Goal: Communication & Community: Answer question/provide support

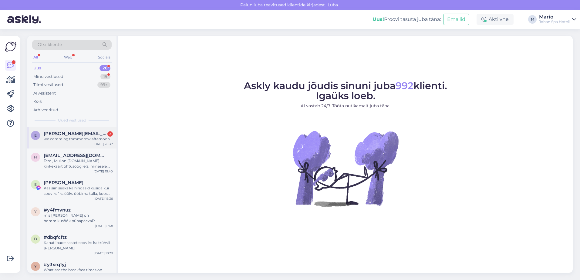
click at [76, 138] on div "we comming tommorow afternoon" at bounding box center [78, 139] width 69 height 5
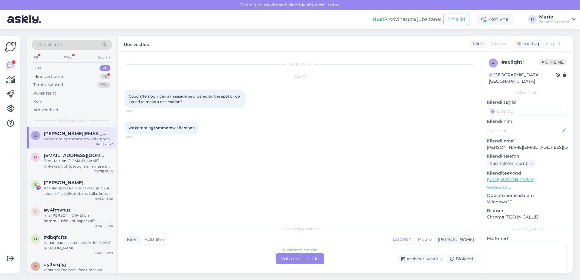
click at [308, 261] on div "Russian to Estonian Võta vestlus üle" at bounding box center [300, 259] width 48 height 11
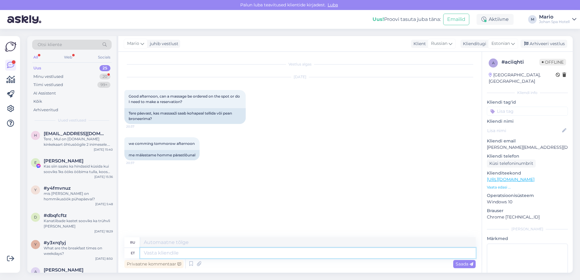
click at [306, 257] on textarea at bounding box center [308, 253] width 336 height 10
type textarea "Tere!"
type textarea "Привет!"
type textarea "Tere"
type textarea "Привет"
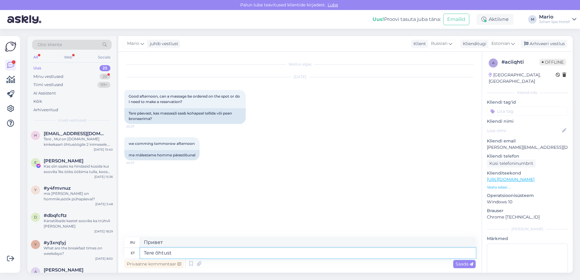
type textarea "Tere õhtust!"
type textarea "Добрый вечер!"
type textarea "Tere õhtust! Mõlemad v"
type textarea "Добрый вечер! Вам обоим."
type textarea "Tere õhtust! Mõlemad variandid on"
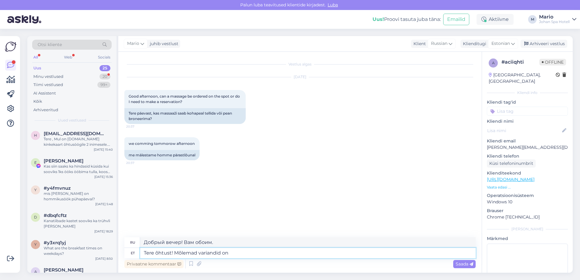
type textarea "Добрый вечер! Оба варианта."
type textarea "Tere õhtust! Mõlemad variandid on"
type textarea "Добрый вечер! Оба варианта"
type textarea "Tere õhtust! Mõlemad variandid on mu"
type textarea "Добрый вечер! Оба варианта подходят."
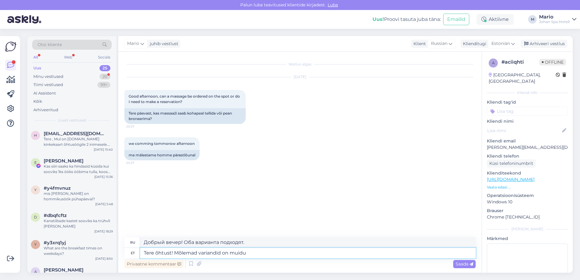
type textarea "Tere õhtust! Mõlemad variandid on muidu v"
type textarea "Добрый вечер! Оба варианта не подходят."
type textarea "Tere õhtust! Mõlemad variandid on muidu v"
type textarea "Добрый вечер! Оба варианта в остальном хороши."
type textarea "Tere õhtust! Mõlemad variandid on muidu võim"
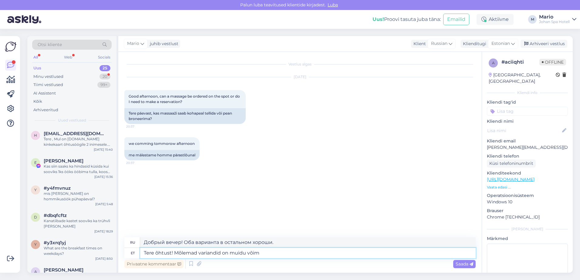
type textarea "Добрый вечер! Оба варианта верны или нет."
type textarea "Tere õhtust! Mõlemad variandid on muidu võimalikud, a"
type textarea "Добрый вечер! Оба варианта возможны."
type textarea "Tere õhtust! Mõlemad variandid on muidu võimalikud, aga"
type textarea "Добрый вечер! Оба варианта возможны, но"
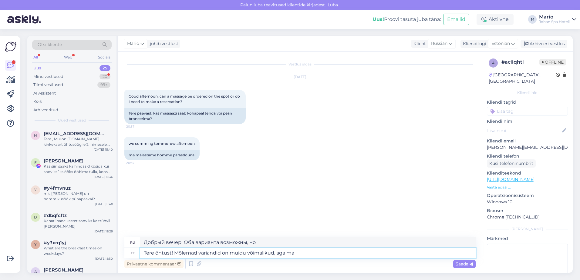
type textarea "Tere õhtust! Mõlemad variandid on muidu võimalikud, aga ma v"
type textarea "Добрый вечер! Оба варианта возможны, но я..."
type textarea "Tere õhtust! Mõlemad variandid on muidu võimalikud, aga ma vaatasin, et"
type textarea "Добрый вечер! Оба варианта возможны, но я посмотрел,"
type textarea "Tere õhtust! Mõlemad variandid on muidu võimalikud, aga ma vaatasin, et mei"
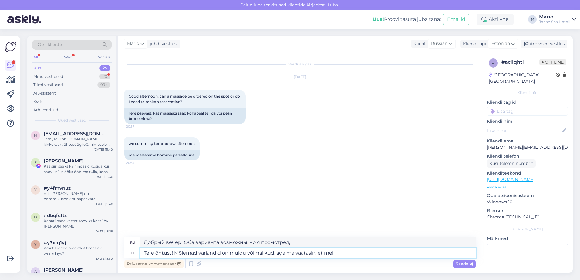
type textarea "Добрый вечер! Оба варианта возможны, но я проверил."
type textarea "Tere õhtust! Mõlemad variandid on muidu võimalikud, aga ma vaatasin, et meil ei…"
type textarea "Добрый вечер! Оба варианта возможны, но я проверил, что у нас есть"
type textarea "Tere õhtust! Mõlemad variandid on muidu võimalikud, aga ma vaatasin, et meil ei…"
type textarea "Добрый вечер! Оба варианта возможны, но я проверил, и у нас нет"
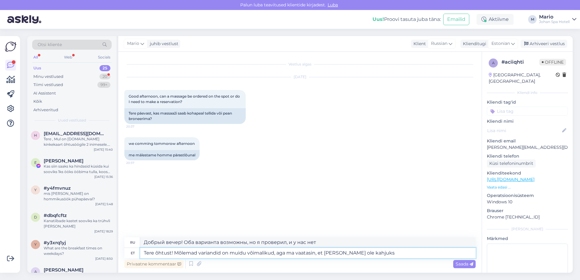
type textarea "Tere õhtust! Mõlemad variandid on muidu võimalikud, aga ma vaatasin, et meil ei…"
type textarea "Добрый вечер! Оба варианта возможны, но я проверил, и, к сожалению, у нас нет"
type textarea "Tere õhtust! Mõlemad variandid on muidu võimalikud, aga ma vaatasin, et meil ei…"
type textarea "Добрый вечер! Оба варианта возможны, но я проверил, и, к сожалению, у нас такой…"
type textarea "Tere õhtust! Mõlemad variandid on muidu võimalikud, aga ma vaatasin, et meil ei…"
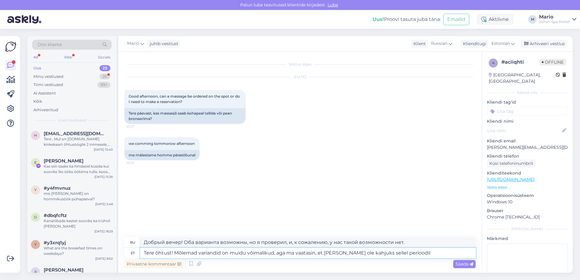
type textarea "Добрый вечер! Оба варианта возможны, но я проверил, и, к сожалению, в этот пери…"
type textarea "Tere õhtust! Mõlemad variandid on muidu võimalikud, aga ma vaatasin, et meil ei…"
type textarea "Добрый вечер! Оба варианта возможны, но я проверил, и, к сожалению, на этот пер…"
type textarea "Tere õhtust! Mõlemad variandid on muidu võimalikud, aga ma vaatasin, et meil ei…"
type textarea "Добрый вечер! Оба варианта возможны, но я проверил, и, к сожалению, у нас нет с…"
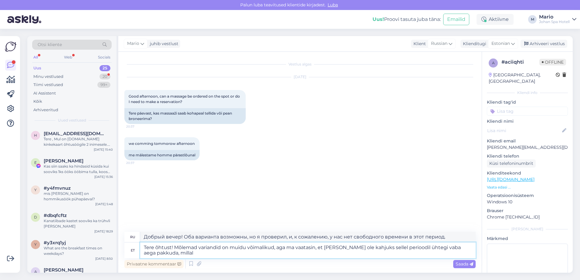
type textarea "Tere õhtust! Mõlemad variandid on muidu võimalikud, aga ma vaatasin, et meil ei…"
type textarea "Добрый вечер! Оба варианта возможны, но я проверил, и, к сожалению, у нас нет с…"
type textarea "Tere õhtust! Mõlemad variandid on muidu võimalikud, aga ma vaatasin, et meil ei…"
type textarea "Добрый вечер! Оба варианта возможны, но я проверил, и, к сожалению, у нас нет с…"
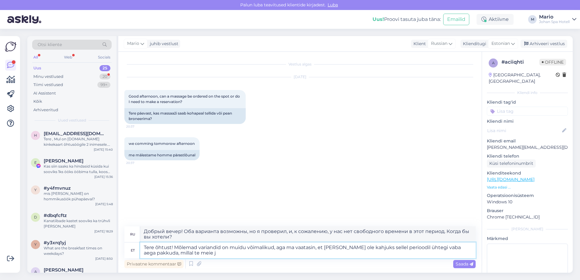
type textarea "Tere õhtust! Mõlemad variandid on muidu võimalikud, aga ma vaatasin, et meil ei…"
type textarea "Добрый вечер! Оба варианта возможны, но я проверил, и, к сожалению, у нас нет с…"
type textarea "Tere õhtust! Mõlemad variandid on muidu võimalikud, aga ma vaatasin, et meil ei…"
type textarea "Добрый вечер! Оба варианта возможны, но я проверил, и, к сожалению, у нас нет с…"
type textarea "Tere õhtust! Mõlemad variandid on muidu võimalikud, aga ma vaatasin, et meil ei…"
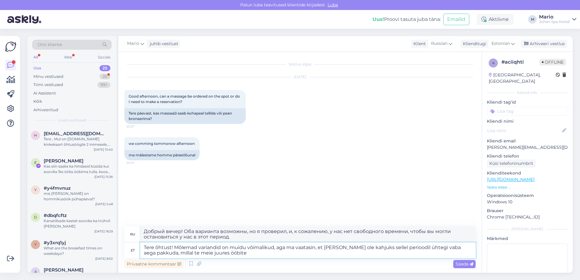
type textarea "Добрый вечер! Оба варианта возможны, но я проверил, и, к сожалению, у нас нет с…"
click at [164, 251] on textarea "Tere õhtust! Mõlemad variandid on muidu võimalikud, aga ma vaatasin, et meil ei…" at bounding box center [308, 251] width 336 height 16
type textarea "Tere õhtust! Mõlemad variandid on muidu võimalikud, aga ma vaatasin, et meil ei…"
type textarea "Добрый вечер! Оба варианта возможны, но я проверил, и, к сожалению, у нас нет с…"
type textarea "Tere õhtust! Mõlemad variandid on muidu võimalikud, aga ma vaatasin, et meil ei…"
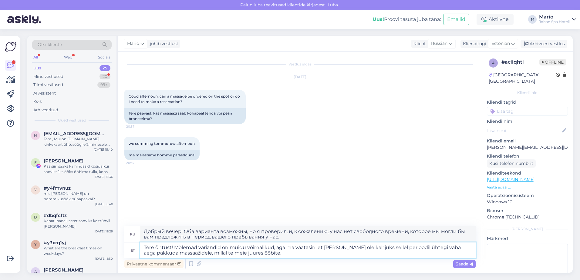
type textarea "Добрый вечер! Оба варианта возможны, но я проверил, и, к сожалению, у нас нет с…"
type textarea "Tere õhtust! Mõlemad variandid on muidu võimalikud, aga ma vaatasin, et meil ei…"
type textarea "Добрый вечер! Оба варианта возможны, но я проверил, и, к сожалению, у нас нет с…"
click at [407, 249] on textarea "Tere õhtust! Mõlemad variandid on muidu võimalikud, aga ma vaatasin, et meil ei…" at bounding box center [308, 251] width 336 height 16
type textarea "Tere õhtust! Mõlemad variandid on muidu võimalikud, aga ma vaatasin, et meil ei…"
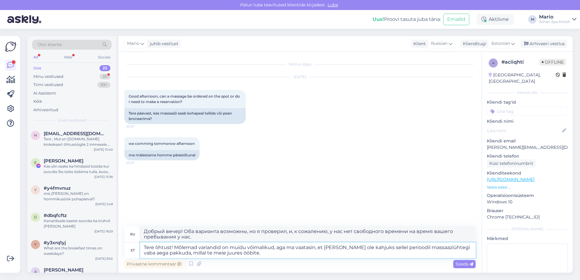
type textarea "Добрый вечер! Оба варианта возможны, но я проверил, и, к сожалению, у нас нет с…"
drag, startPoint x: 404, startPoint y: 247, endPoint x: 371, endPoint y: 249, distance: 33.1
click at [371, 249] on textarea "Tere õhtust! Mõlemad variandid on muidu võimalikud, aga ma vaatasin, et meil ei…" at bounding box center [308, 251] width 336 height 16
type textarea "Tere õhtust! Mõlemad variandid on muidu võimalikud, aga ma vaatasin, et meil ei…"
type textarea "Добрый вечер! Оба варианта возможны, но я проверил, и, к сожалению, у нас нет с…"
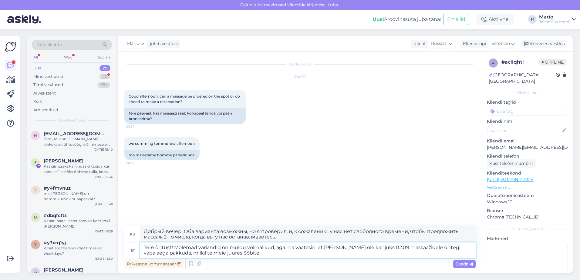
type textarea "Tere õhtust! Mõlemad variandid on muidu võimalikud, aga ma vaatasin, et meil ei…"
type textarea "Добрый вечер! Оба варианта возможны, но я проверил, и, к сожалению, у нас нет с…"
type textarea "Tere õhtust! Mõlemad variandid on muidu võimalikud, aga ma vaatasin, et meil ei…"
type textarea "Добрый вечер! Оба варианта возможны, но я проверил, и, к сожалению, у нас нет с…"
drag, startPoint x: 247, startPoint y: 253, endPoint x: 178, endPoint y: 254, distance: 69.5
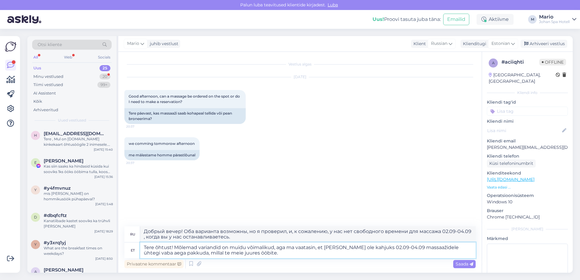
click at [178, 254] on textarea "Tere õhtust! Mõlemad variandid on muidu võimalikud, aga ma vaatasin, et meil ei…" at bounding box center [308, 251] width 336 height 16
type textarea "Tere õhtust! Mõlemad variandid on muidu võimalikud, aga ma vaatasin, et meil ei…"
type textarea "Добрый вечер! Оба варианта возможны, но я проверил, и, к сожалению, у нас нет с…"
type textarea "Tere õhtust! Mõlemad variandid on muidu võimalikud, aga ma vaatasin, et meil ei…"
click at [466, 265] on span "Saada" at bounding box center [465, 264] width 18 height 5
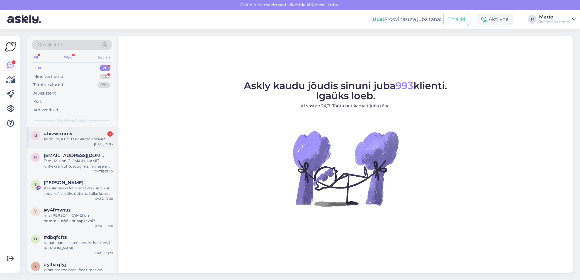
click at [77, 134] on div "#bivwtmmv 1" at bounding box center [78, 133] width 69 height 5
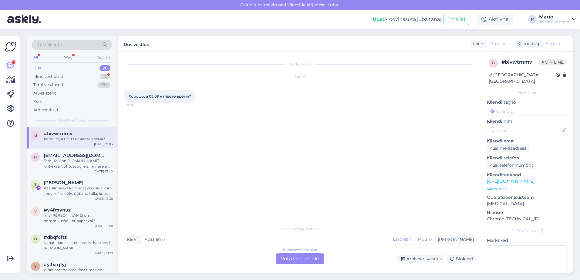
click at [321, 259] on div "Russian to Estonian Võta vestlus üle" at bounding box center [300, 259] width 48 height 11
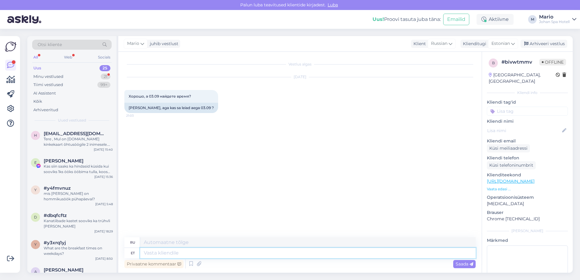
click at [280, 258] on textarea at bounding box center [308, 253] width 336 height 10
type textarea "Ei na"
type textarea "Нет"
type textarea "Ei na"
type textarea "Не нравится"
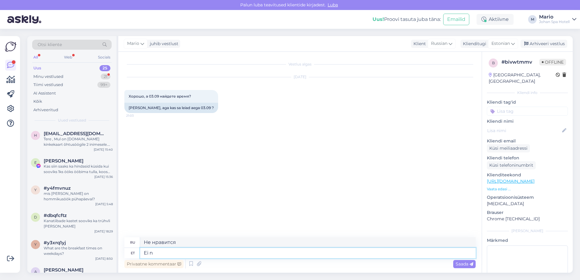
type textarea "Ei"
type textarea "Нет"
type textarea "E"
type textarea "Kahjuks m"
type textarea "К сожалению"
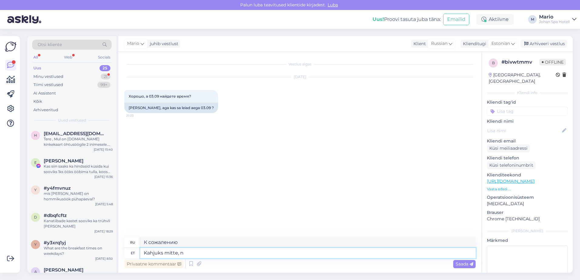
type textarea "Kahjuks mitte, na"
type textarea "К сожалению, нет."
type textarea "Kahjuks mitte, nagu ma"
type textarea "К сожалению, нет, так как"
type textarea "Kahjuks mitte, nagu ma ü"
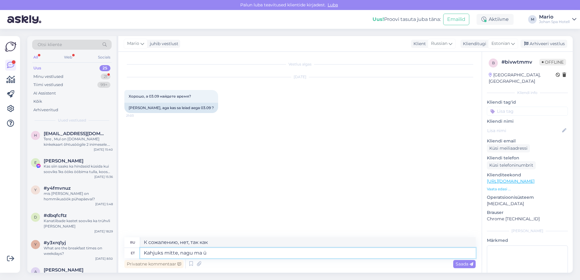
type textarea "К сожалению, нет, как я"
type textarea "Kahjuks mitte, nagu ma ütlesin, sii"
type textarea "К сожалению, нет, как я уже сказал."
type textarea "Kahjuks mitte, nagu ma ütlesin, siis ei"
type textarea "К сожалению, нет, как я уже сказал, тогда"
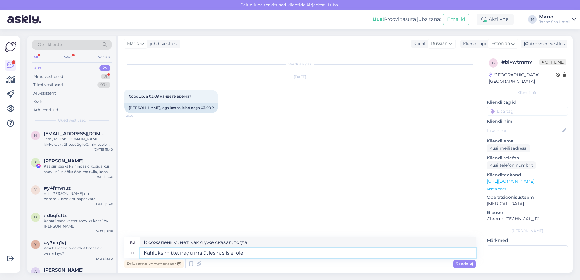
type textarea "Kahjuks mitte, nagu ma ütlesin, siis ei ole"
type textarea "К сожалению, нет, как я уже сказал, нет."
type textarea "Kahjuks mitte, nagu ma ütlesin, siis ei ole ae"
type textarea "К сожалению, нет, как я уже сказал, это не так."
type textarea "Kahjuks mitte, nagu ma ütlesin, siis ei ole aegu 02"
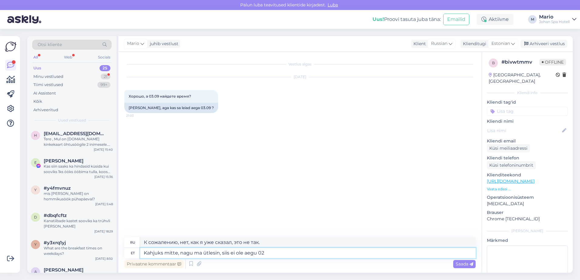
type textarea "К сожалению, нет, как я уже сказал, времени нет."
type textarea "Kahjuks mitte, nagu ma ütlesin, siis ei ole aegu 02.09-"
type textarea "К сожалению, нет, как я уже сказал, нет времени 02.09"
type textarea "Kahjuks mitte, nagu ma ütlesin, siis ei ole aegu 02.09-04.09"
type textarea "К сожалению, нет, как я и сказал, дат 02.09-04.09 нет."
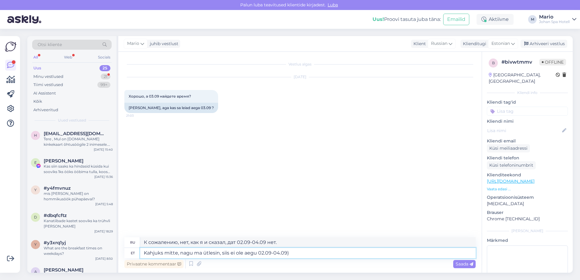
type textarea "Kahjuks mitte, nagu ma ütlesin, siis ei ole aegu 02.09-04.09"
type textarea "К сожалению, нет, как я и сказал, дат 02.09-04.09)"
type textarea "Kahjuks mitte, nagu ma ütlesin, siis ei ole aegu 02.09-04.09"
type textarea "К сожалению, нет, как я и сказал, дат 02.09-04.09 нет."
type textarea "Kahjuks mitte, nagu ma ütlesin, siis ei ole aegu 02.09-04.09"
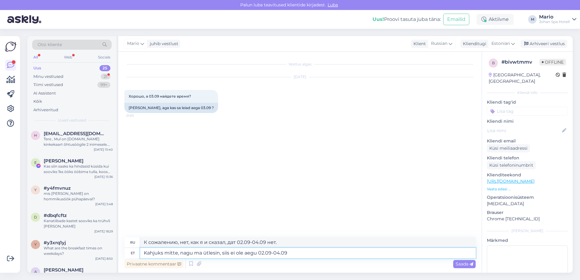
type textarea "К сожалению, нет, как я и сказал, дат 02.09-04.09)"
type textarea "Kahjuks mitte, nagu ma ütlesin, siis ei ole aegu 02.09-04.09("
type textarea "К сожалению, нет, как я и сказал, дат 02.09-04.09("
type textarea "Kahjuks mitte, nagu ma ütlesin, siis ei ole aegu 02.09-04.09(02.09."
type textarea "К сожалению, нет, как я уже сказал, дат 02.09-04.09(02.09"
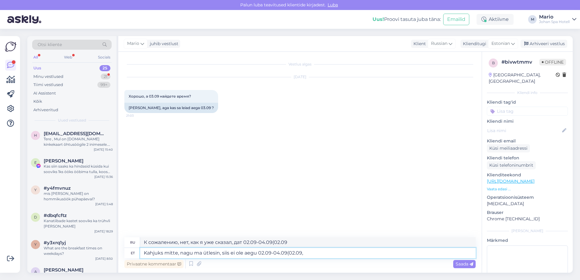
type textarea "Kahjuks mitte, nagu ma ütlesin, siis ei ole aegu 02.09-04.09(02.09,"
type textarea "К сожалению, нет, как я уже сказал, нет дат 02.09-04.09(02.09,"
type textarea "Kahjuks mitte, nagu ma ütlesin, siis ei ole aegu 02.09-04.09(02.09, 03.09"
type textarea "К сожалению, нет, как я и сказал, дат 02.09-04.09(02.09, 03.09 нет"
type textarea "Kahjuks mitte, nagu ma ütlesin, siis ei ole aegu 02.09-04.09(02.09, 03.09,"
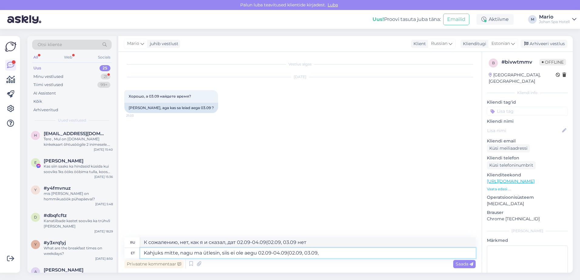
type textarea "К сожалению, нет, как я уже сказал, дат 02.09-04.09(02.09, 03.09,"
type textarea "Kahjuks mitte, nagu ma ütlesin, siis ei ole aegu 02.09-04.09(02.09, 03.09, 04.0…"
type textarea "К сожалению, нет, как я и сказал, дат 02.09-04.09(02.09, 03.09, 04.09) нет."
type textarea "Kahjuks mitte, nagu ma ütlesin, siis ei ole aegu 02.09-04.09(02.09, 03.09, 04.0…"
type textarea "К сожалению, нет, как я уже сказал, нет дат для предложения 02.09-04.09(02.09, …"
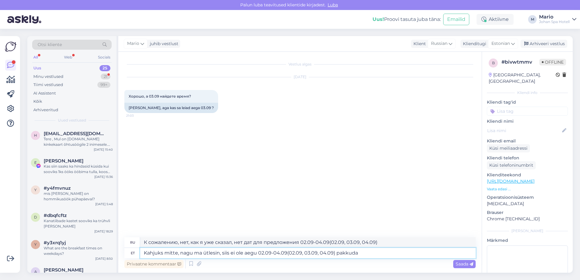
type textarea "Kahjuks mitte, nagu ma ütlesin, siis ei ole aegu 02.09-04.09(02.09, 03.09, 04.0…"
type textarea "К сожалению, нет, как я уже сказал, нет дат для предложений 02.09-04.09(02.09, …"
type textarea "Kahjuks mitte, nagu ma ütlesin, siis ei ole aegu 02.09-04.09(02.09, 03.09, 04.0…"
click at [461, 265] on span "Saada" at bounding box center [465, 264] width 18 height 5
